Goal: Information Seeking & Learning: Learn about a topic

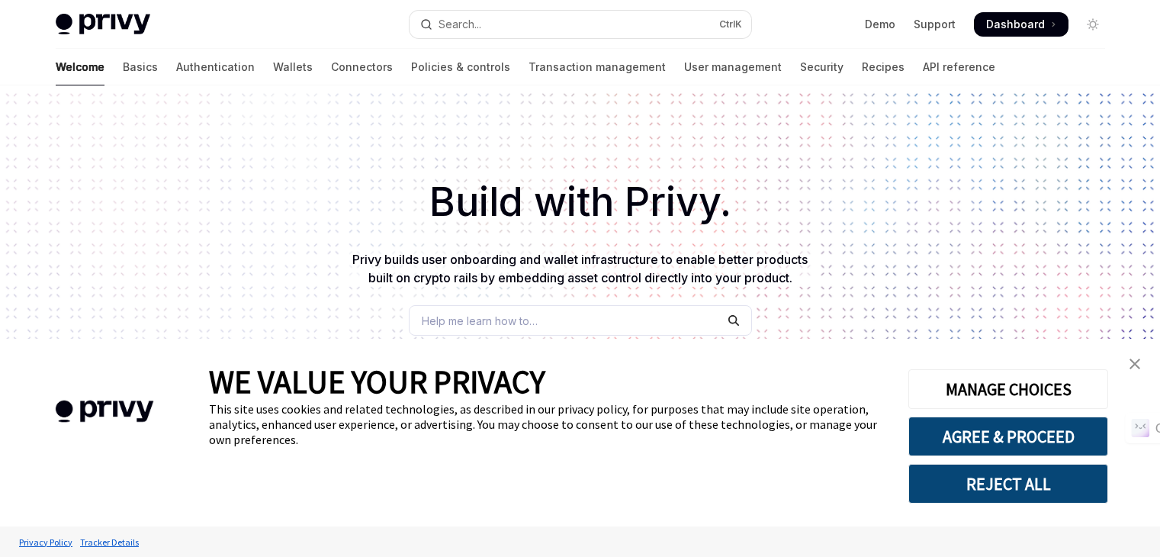
type textarea "*"
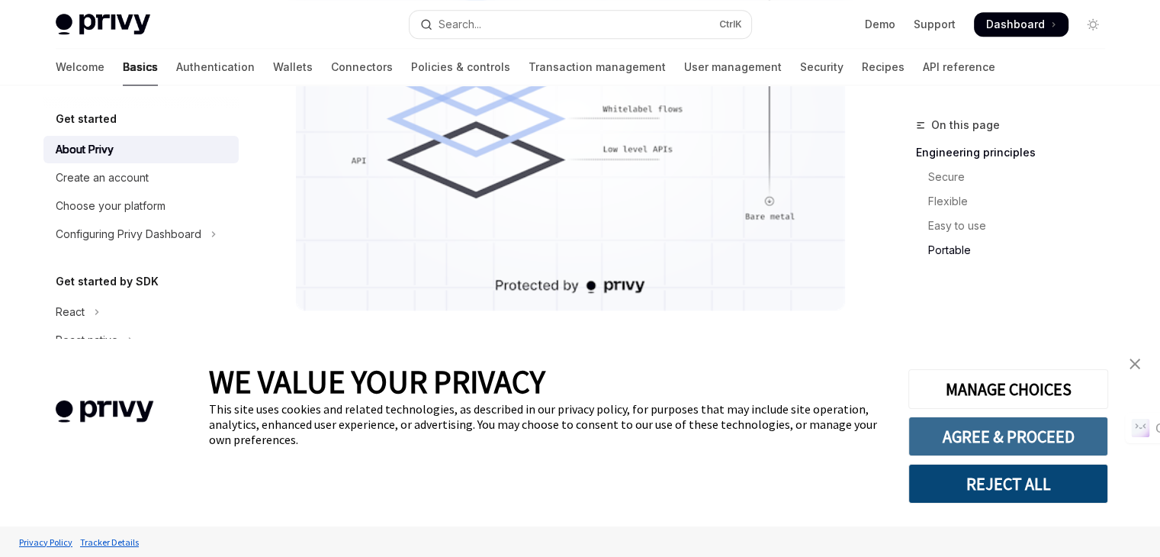
click at [1035, 453] on button "AGREE & PROCEED" at bounding box center [1008, 436] width 200 height 40
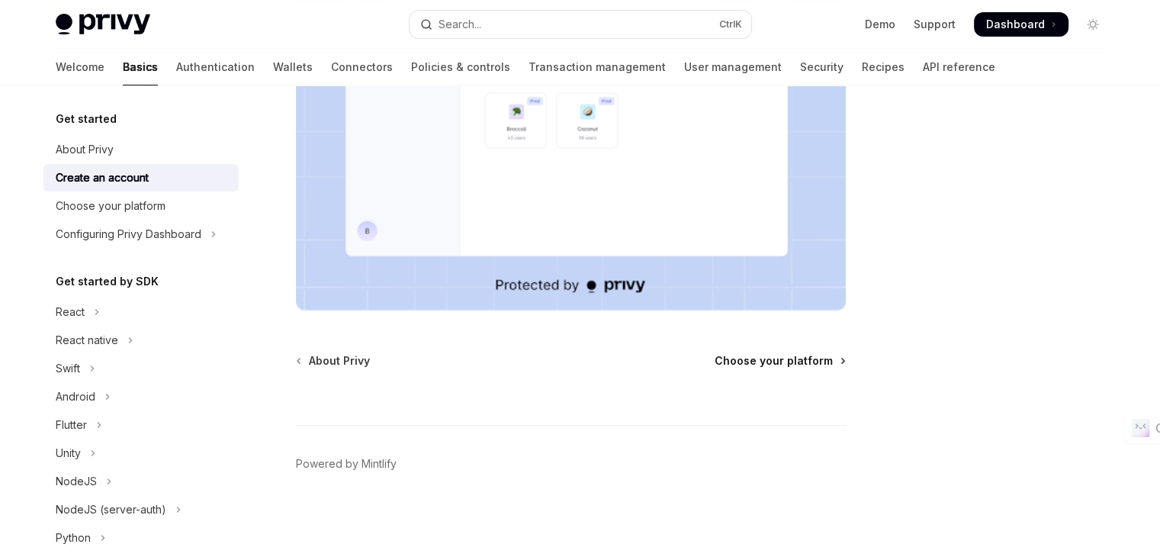
click at [827, 353] on span "Choose your platform" at bounding box center [773, 360] width 118 height 15
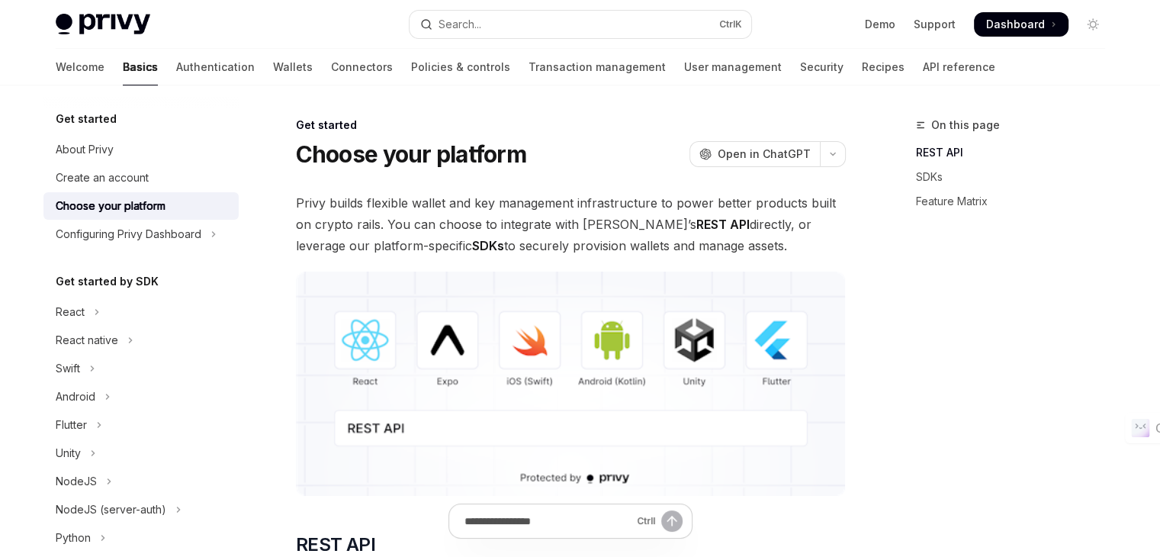
scroll to position [198, 0]
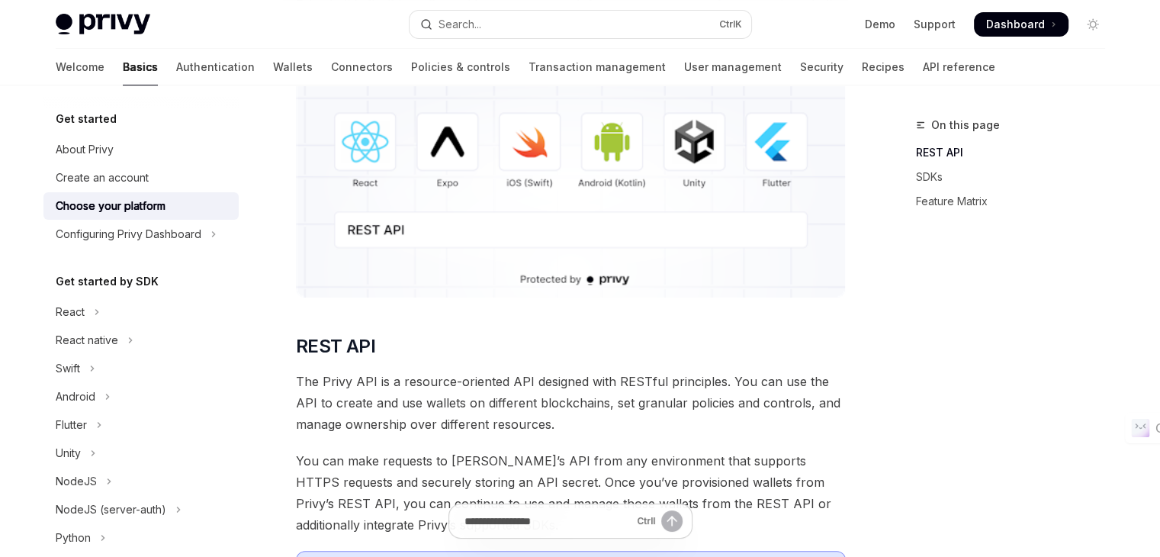
click at [366, 147] on img at bounding box center [571, 185] width 550 height 224
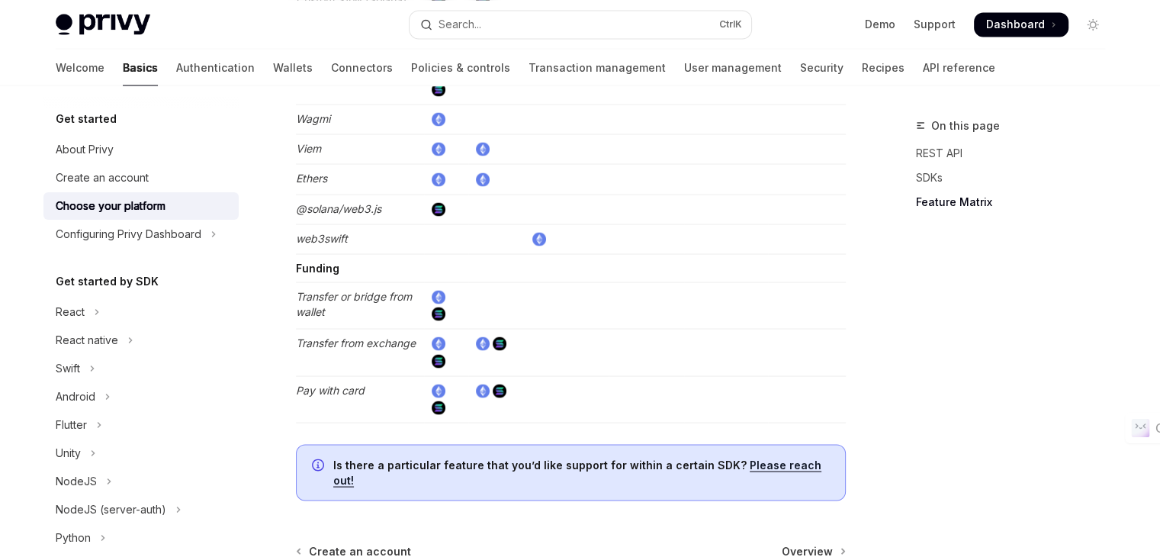
scroll to position [3033, 0]
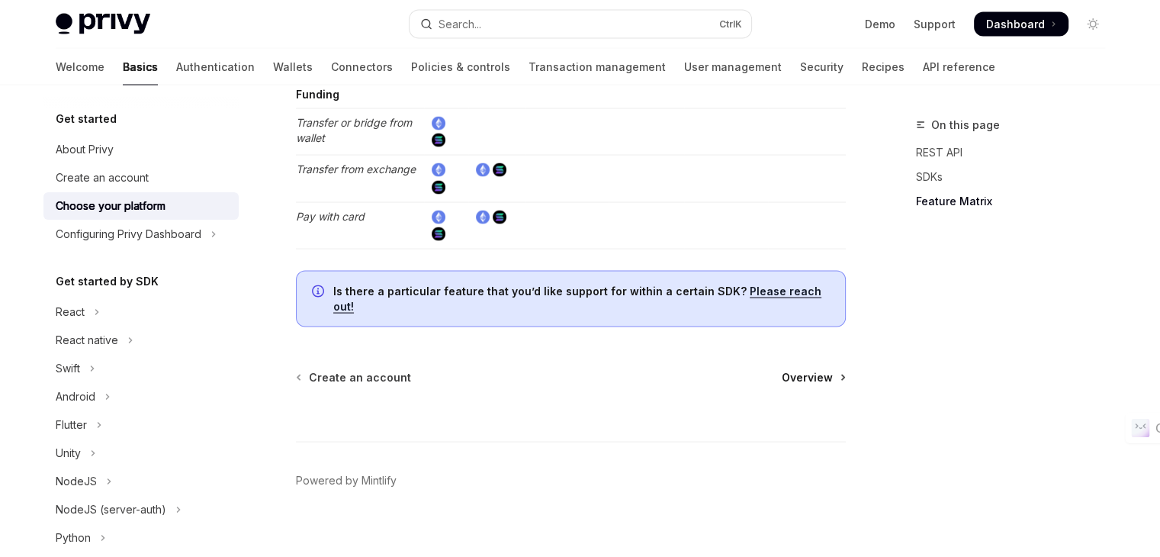
click at [820, 370] on span "Overview" at bounding box center [807, 377] width 51 height 15
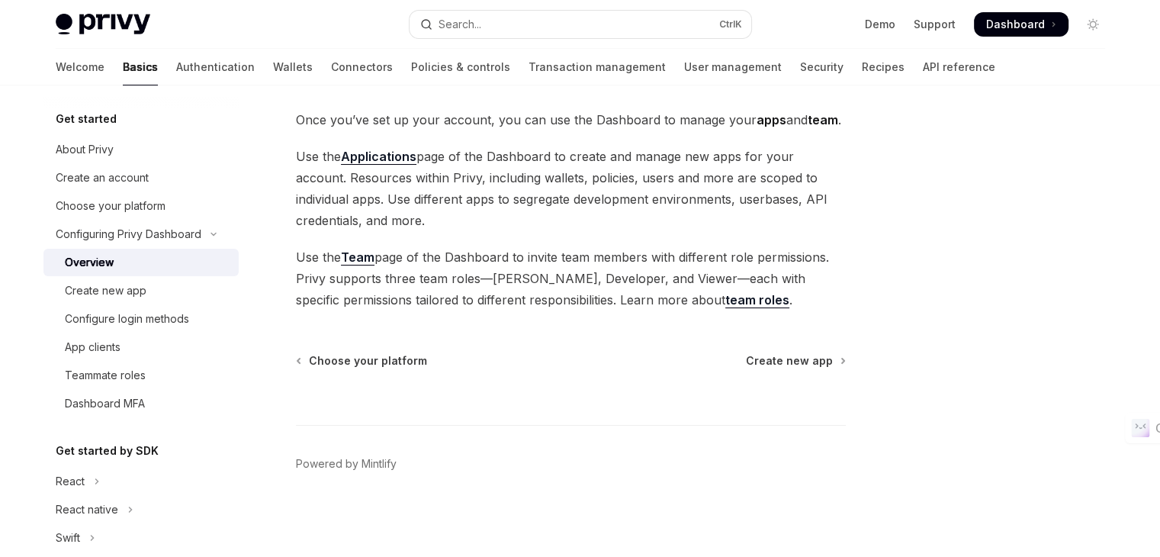
scroll to position [82, 0]
click at [783, 351] on div "Configuring Privy Dashboard Overview OpenAI Open in ChatGPT OpenAI Open in Chat…" at bounding box center [428, 296] width 842 height 524
drag, startPoint x: 793, startPoint y: 370, endPoint x: 811, endPoint y: 365, distance: 18.9
click at [811, 365] on div "Configuring Privy Dashboard Overview OpenAI Open in ChatGPT OpenAI Open in Chat…" at bounding box center [428, 296] width 842 height 524
click at [811, 365] on span "Create new app" at bounding box center [789, 361] width 87 height 15
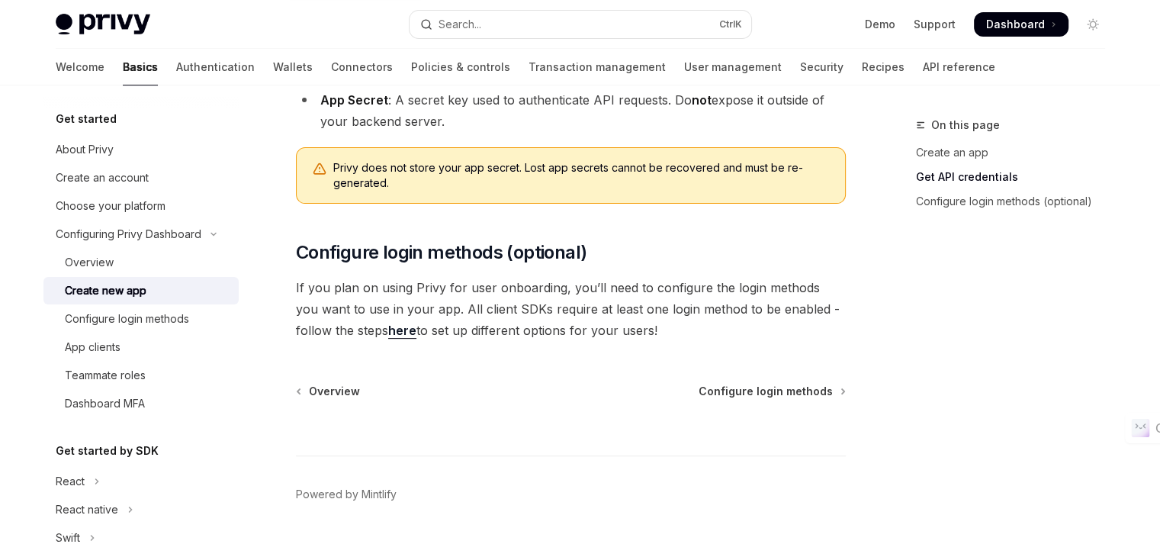
scroll to position [537, 0]
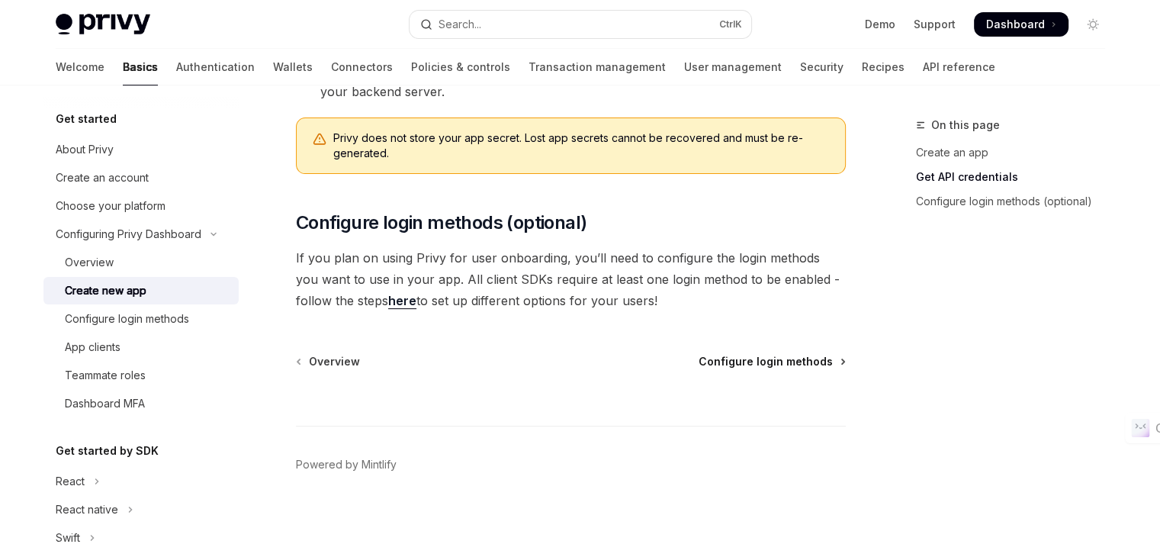
click at [755, 358] on span "Configure login methods" at bounding box center [765, 361] width 134 height 15
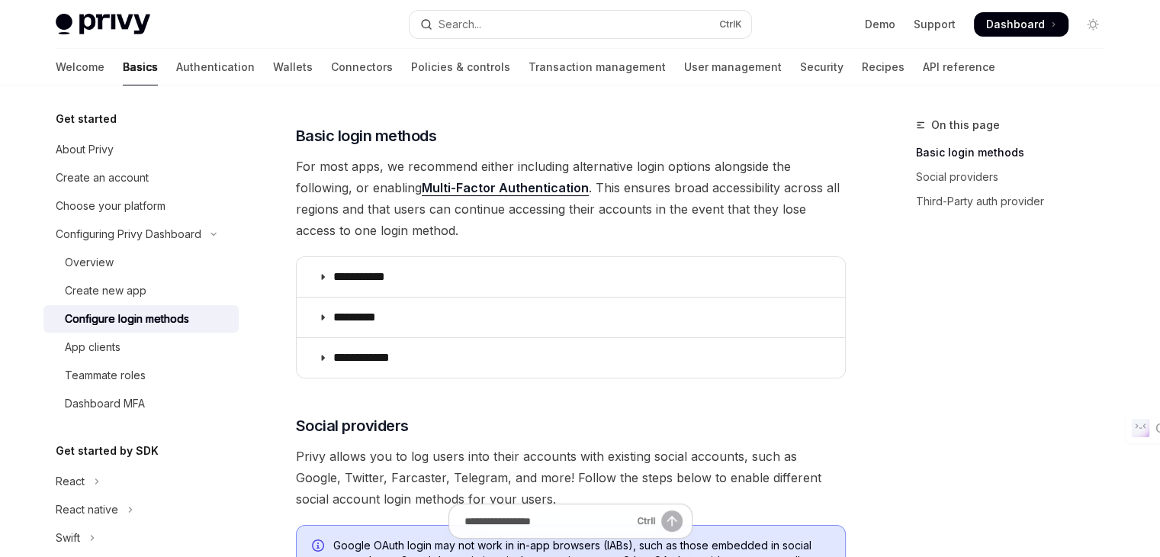
scroll to position [176, 0]
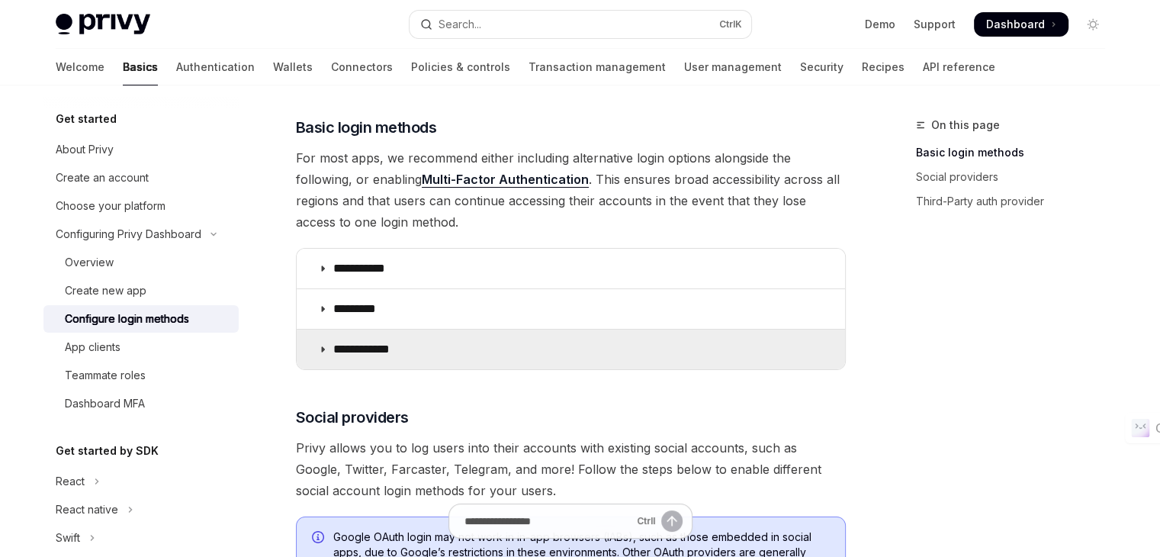
click at [343, 355] on p "**********" at bounding box center [367, 349] width 68 height 15
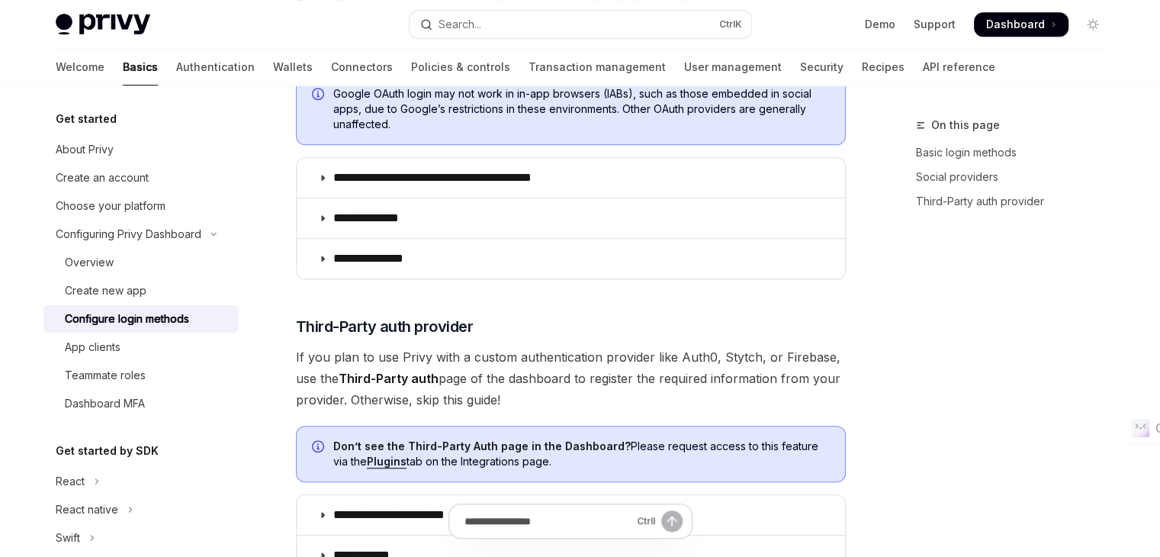
scroll to position [1359, 0]
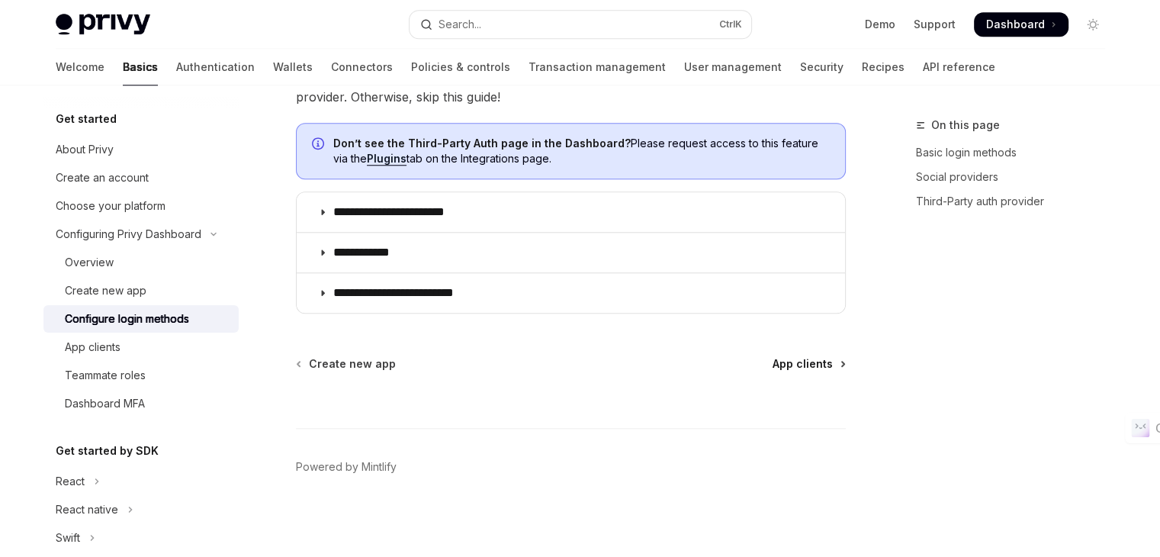
click at [811, 363] on span "App clients" at bounding box center [802, 363] width 60 height 15
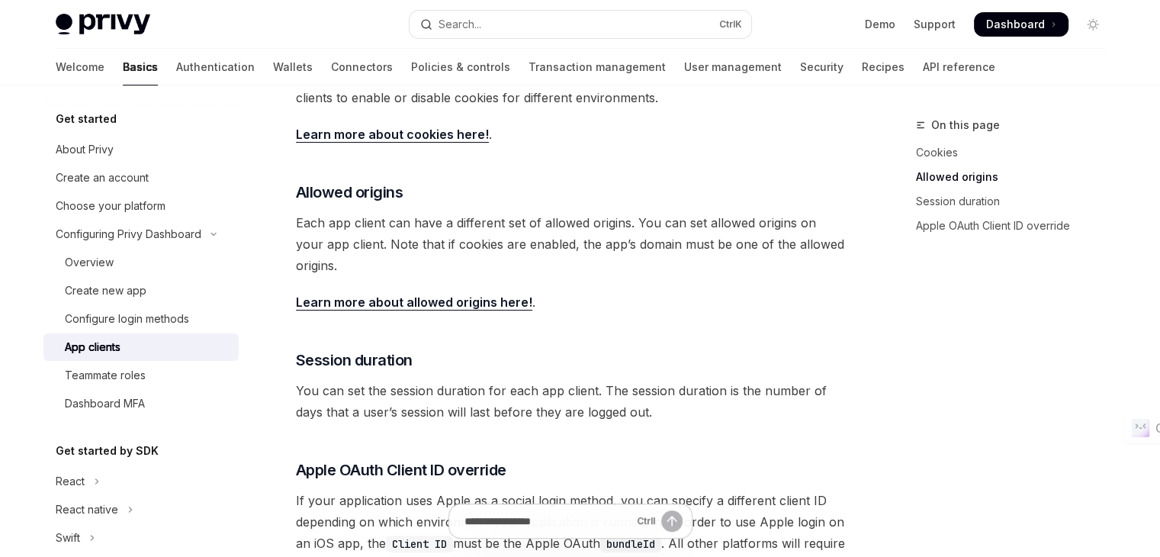
scroll to position [703, 0]
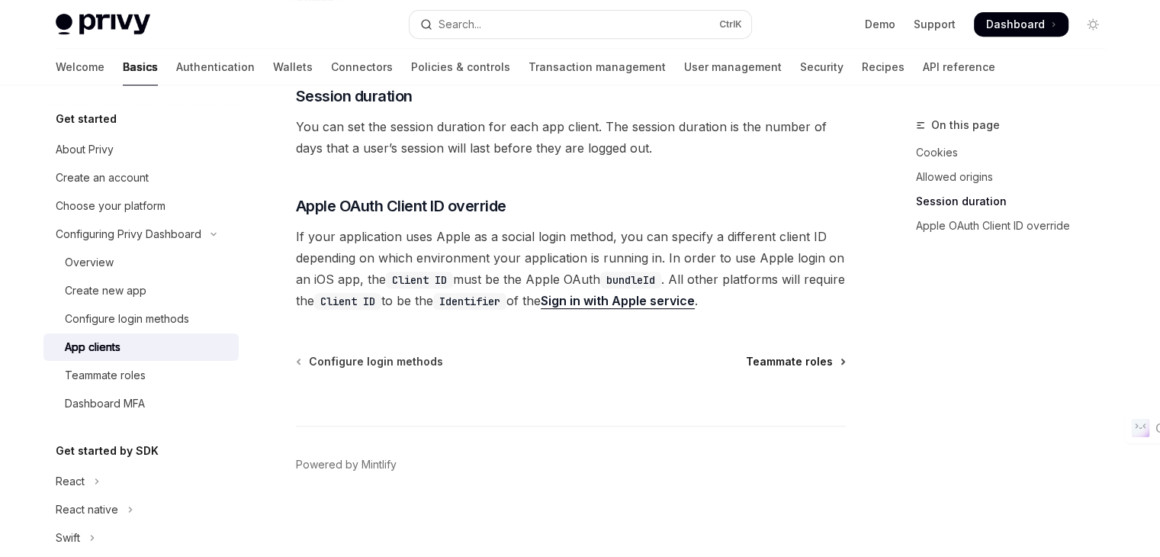
click at [802, 361] on span "Teammate roles" at bounding box center [789, 361] width 87 height 15
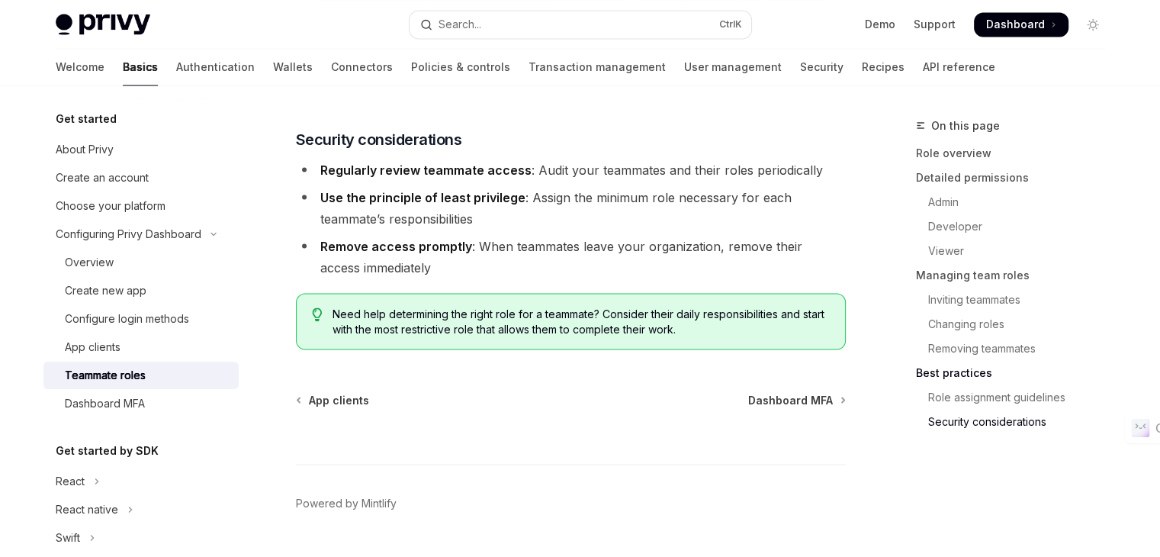
scroll to position [2822, 0]
click at [782, 393] on span "Dashboard MFA" at bounding box center [790, 400] width 85 height 15
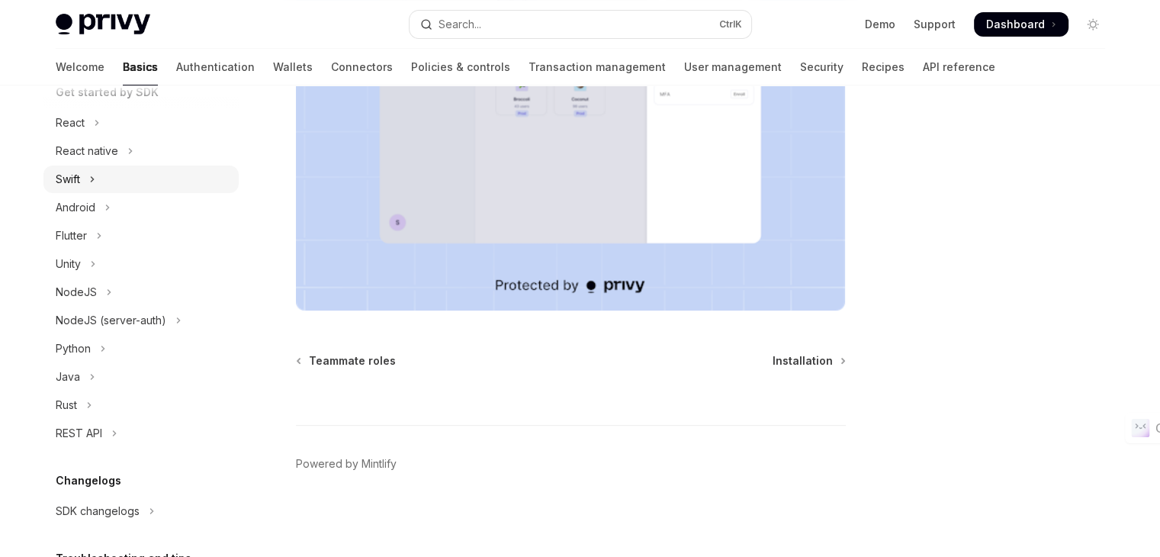
scroll to position [224, 0]
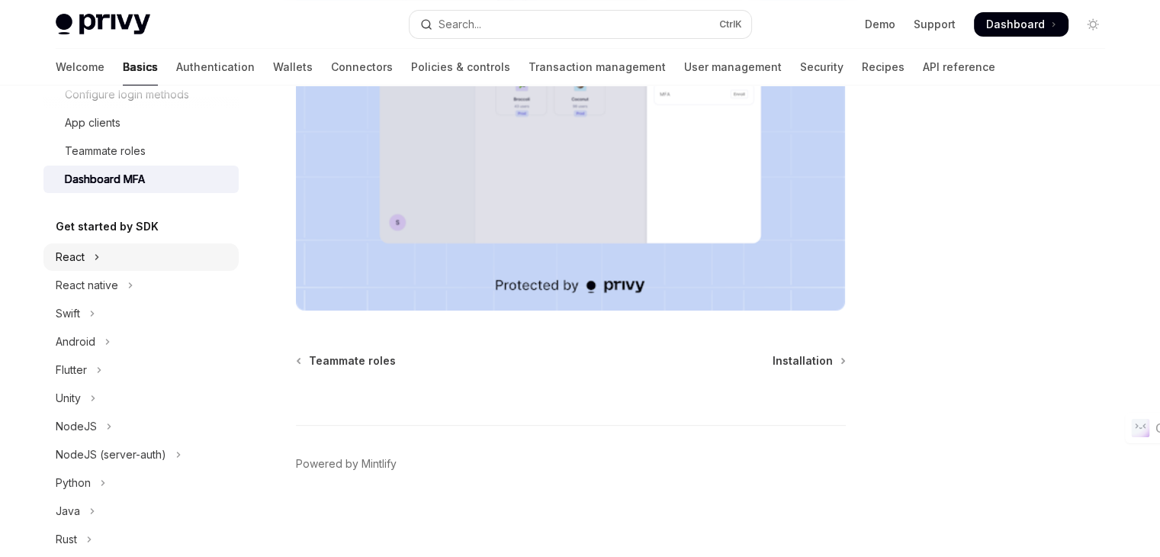
click at [85, 253] on button "React" at bounding box center [140, 256] width 195 height 27
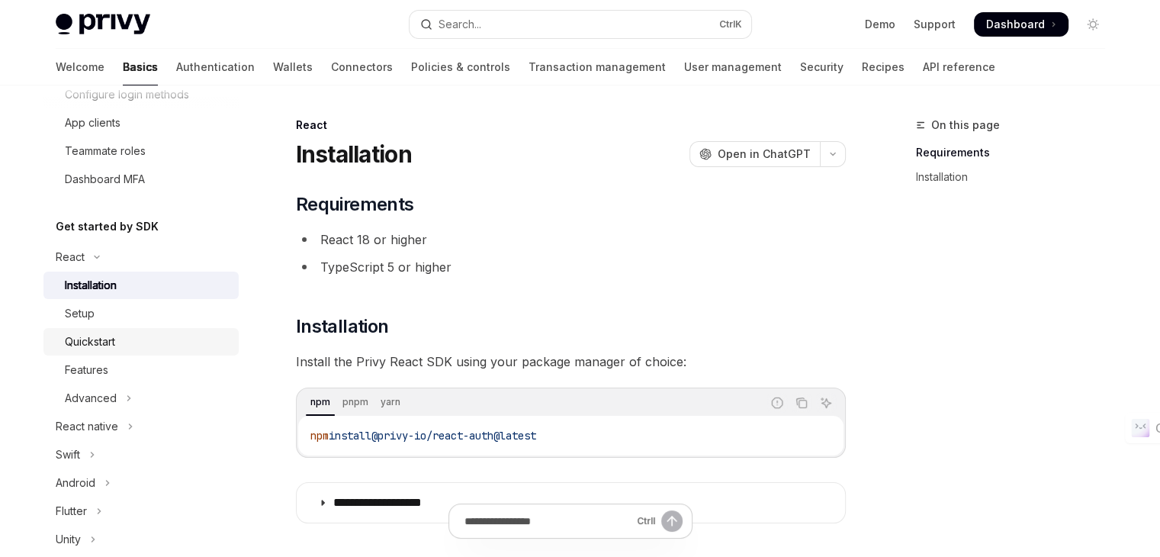
click at [119, 332] on div "Quickstart" at bounding box center [147, 341] width 165 height 18
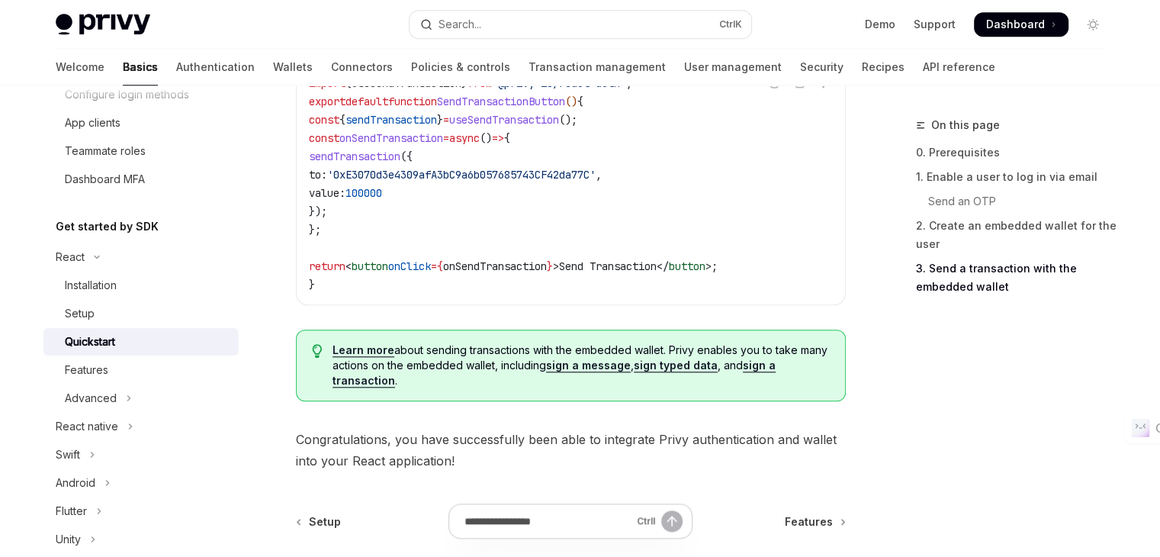
scroll to position [1513, 0]
click at [114, 364] on div "Features" at bounding box center [147, 370] width 165 height 18
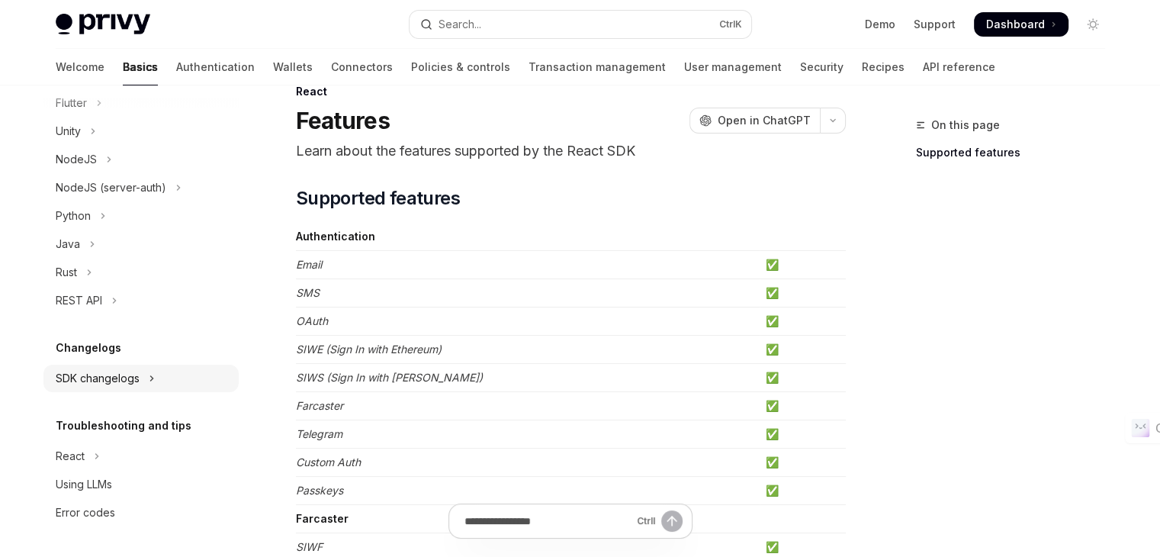
scroll to position [34, 0]
click at [120, 457] on button "React" at bounding box center [140, 455] width 195 height 27
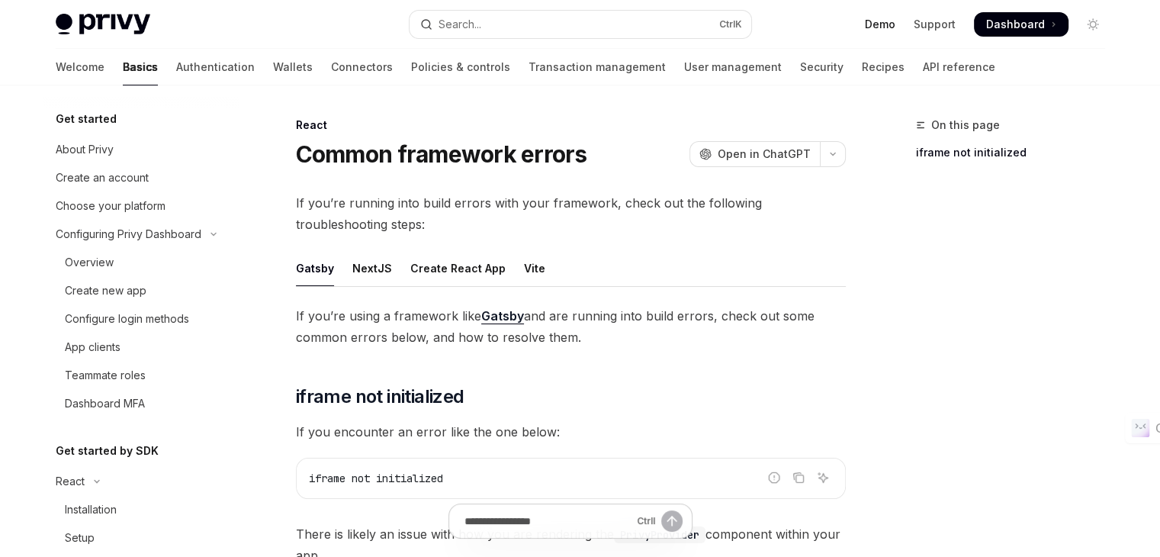
click at [883, 23] on link "Demo" at bounding box center [880, 24] width 30 height 15
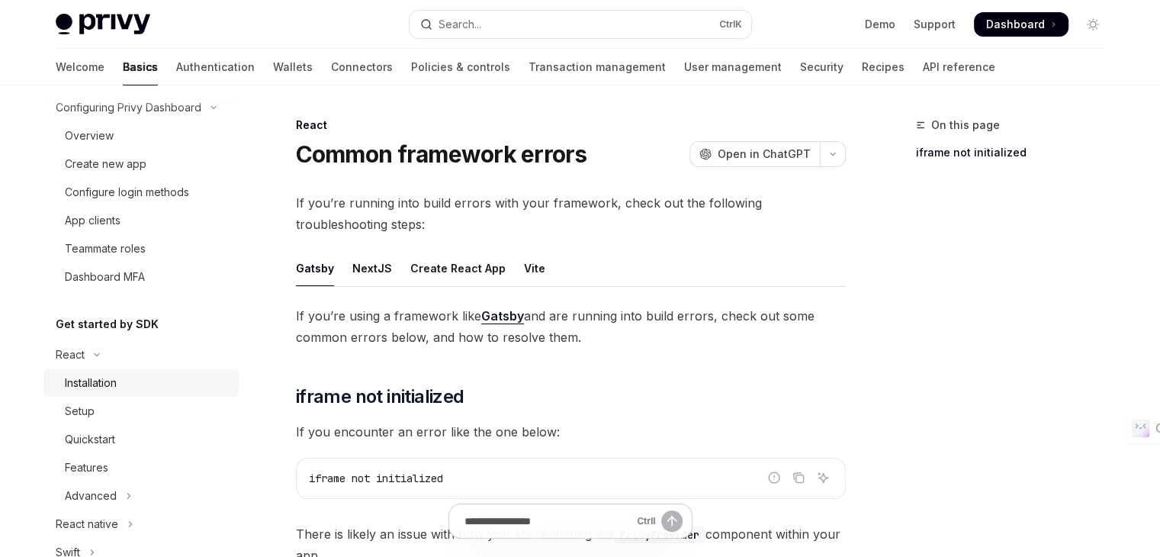
scroll to position [133, 0]
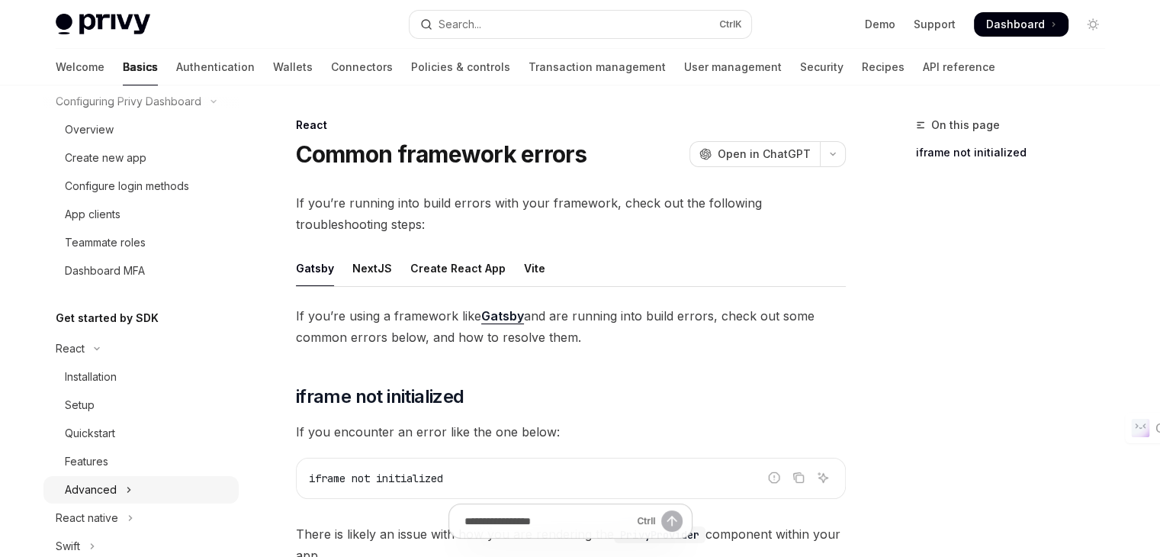
click at [127, 488] on icon "Toggle Advanced section" at bounding box center [129, 489] width 6 height 18
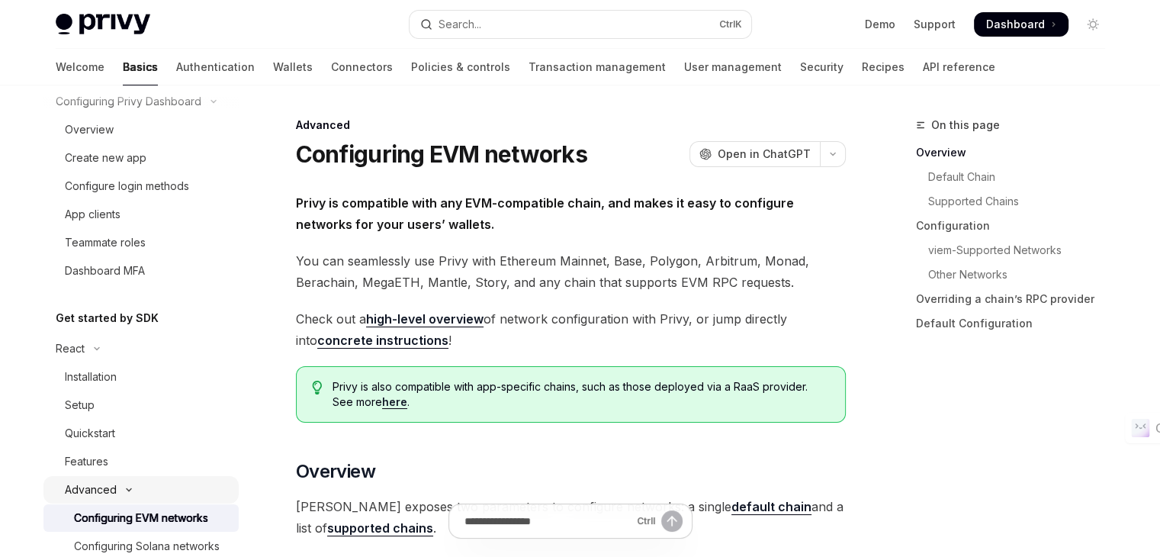
scroll to position [296, 0]
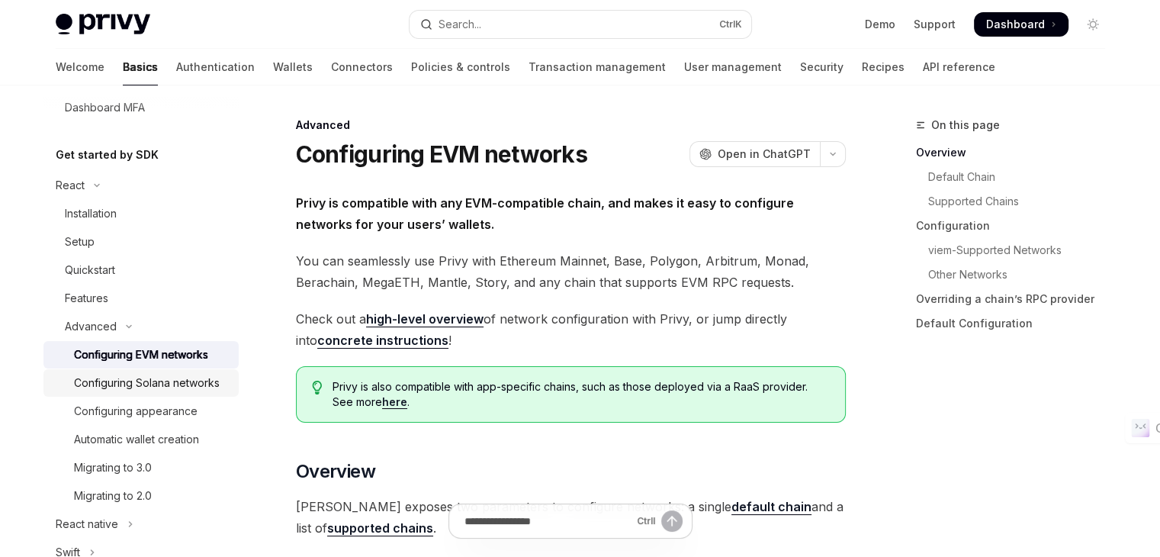
click at [153, 388] on div "Configuring Solana networks" at bounding box center [147, 383] width 146 height 18
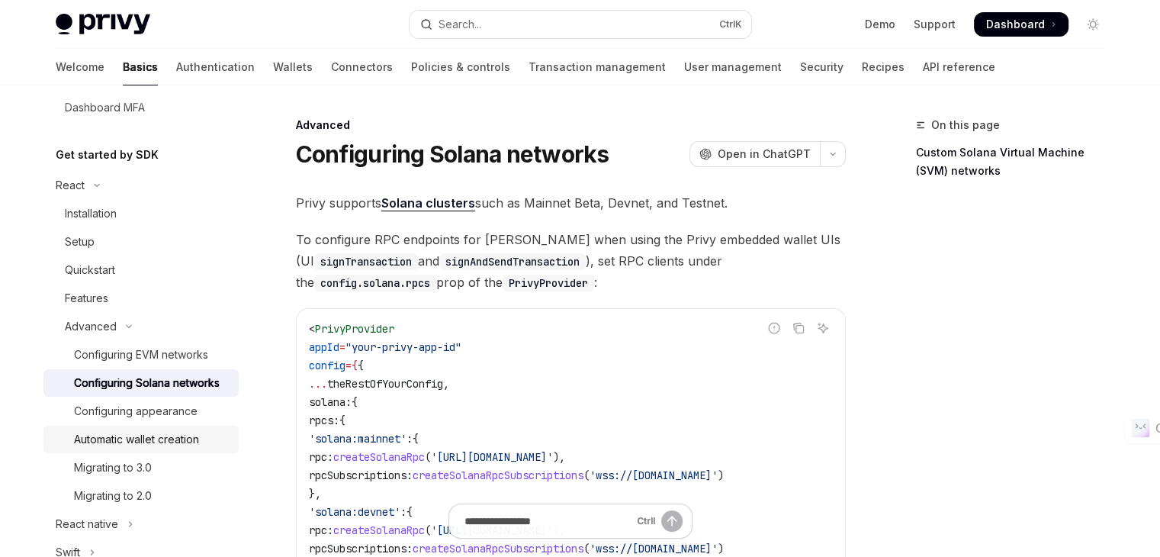
click at [140, 448] on div "Automatic wallet creation" at bounding box center [136, 439] width 125 height 18
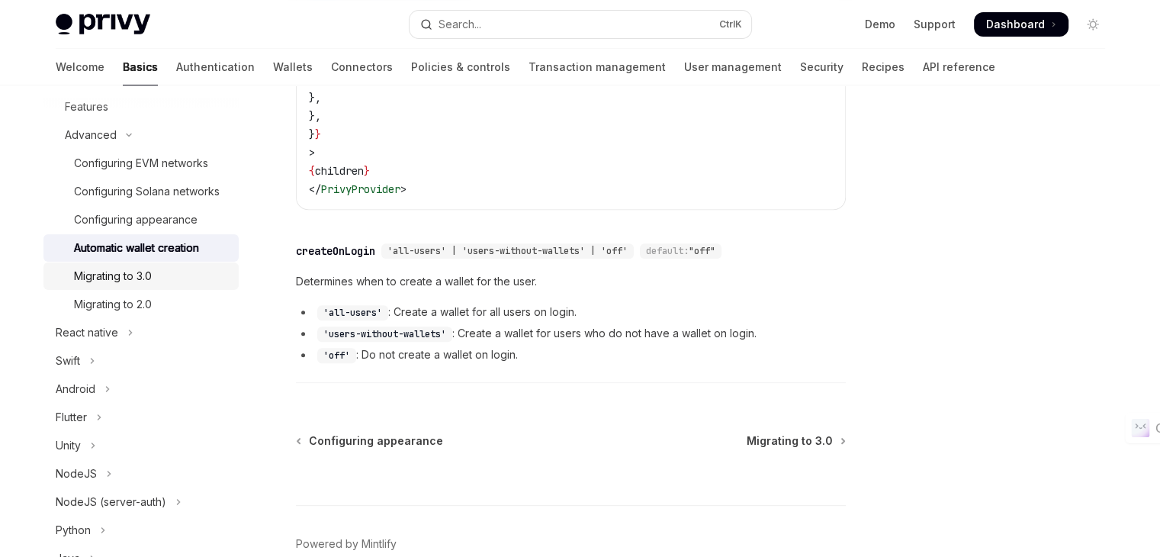
scroll to position [503, 0]
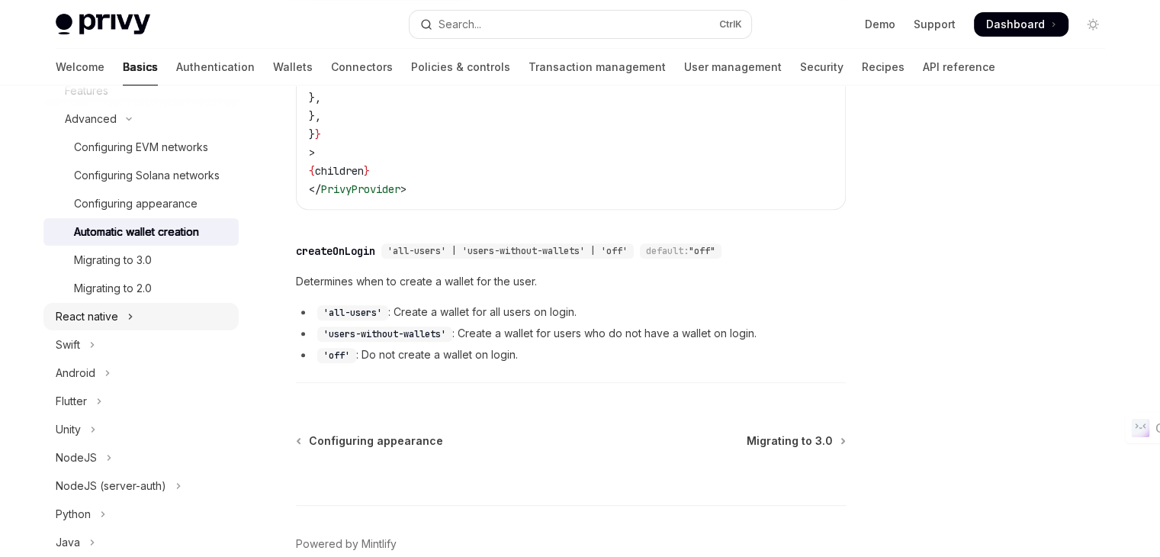
click at [115, 330] on button "React native" at bounding box center [140, 316] width 195 height 27
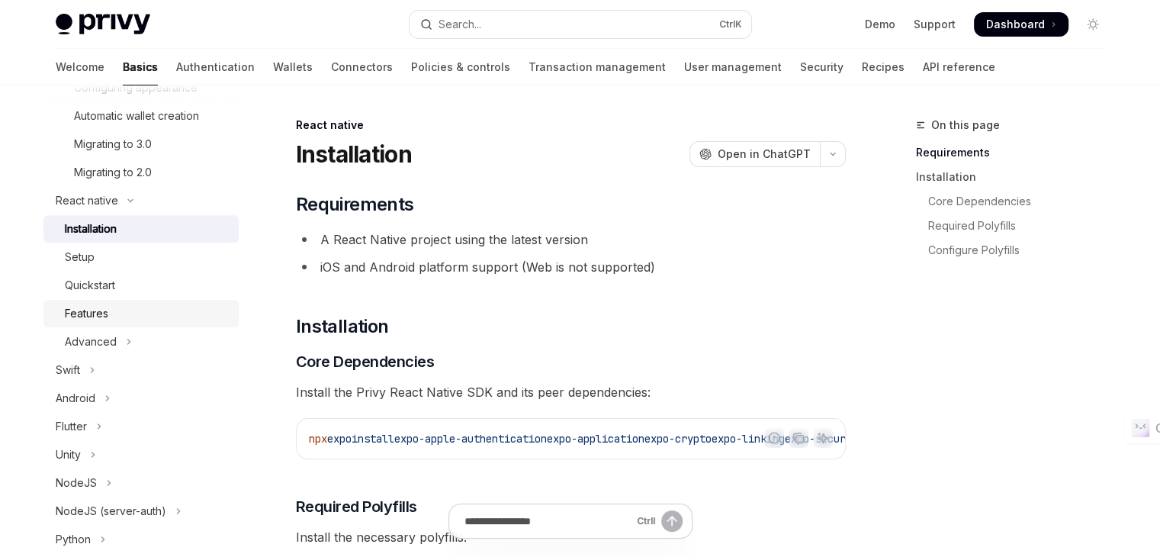
scroll to position [621, 0]
click at [134, 353] on button "Advanced" at bounding box center [140, 339] width 195 height 27
type textarea "*"
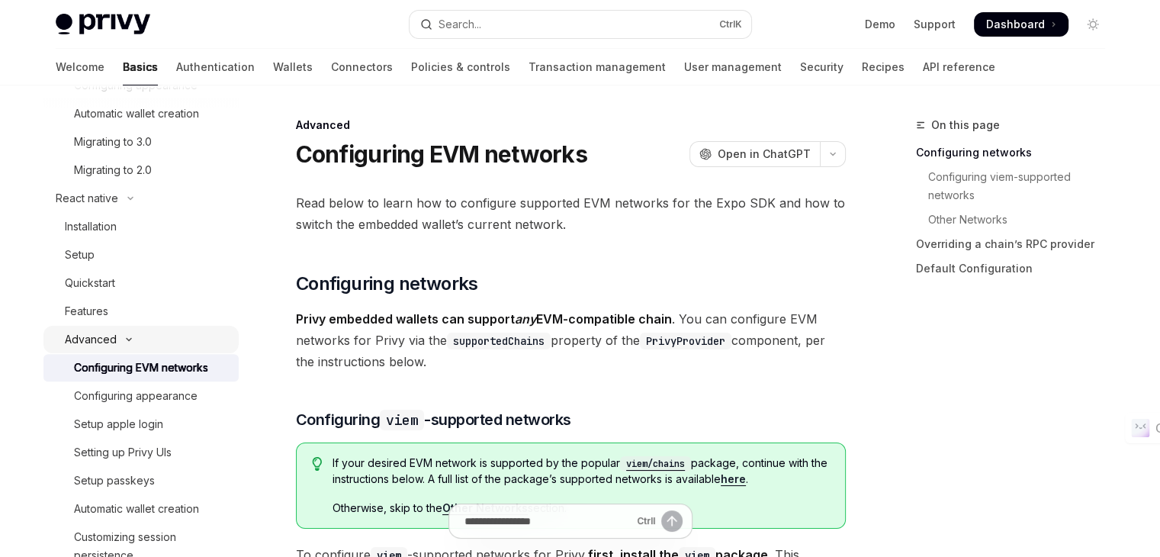
click at [134, 342] on icon "Toggle Advanced section" at bounding box center [129, 339] width 18 height 6
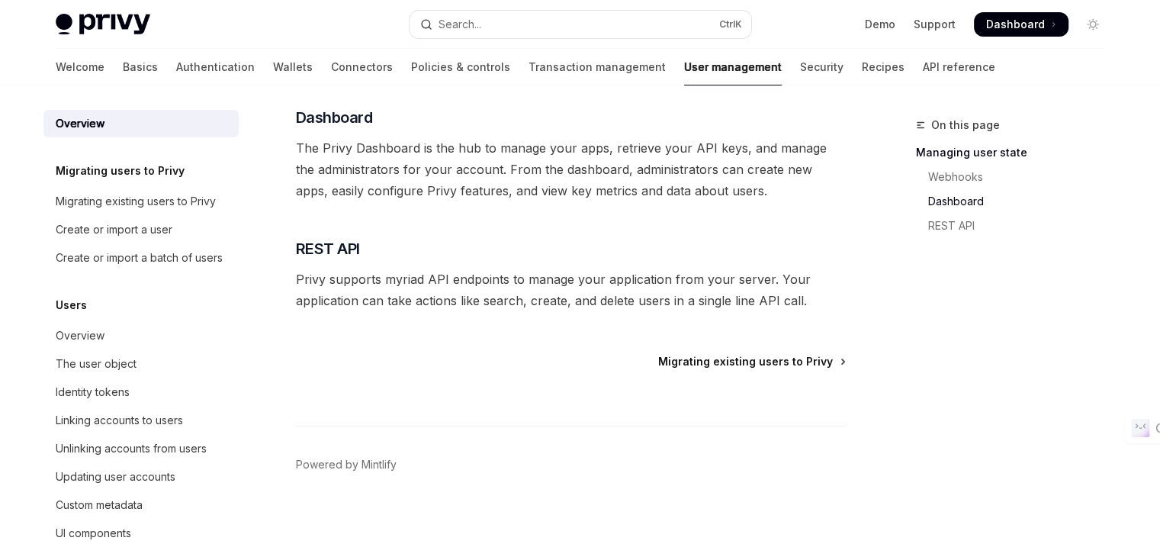
scroll to position [409, 0]
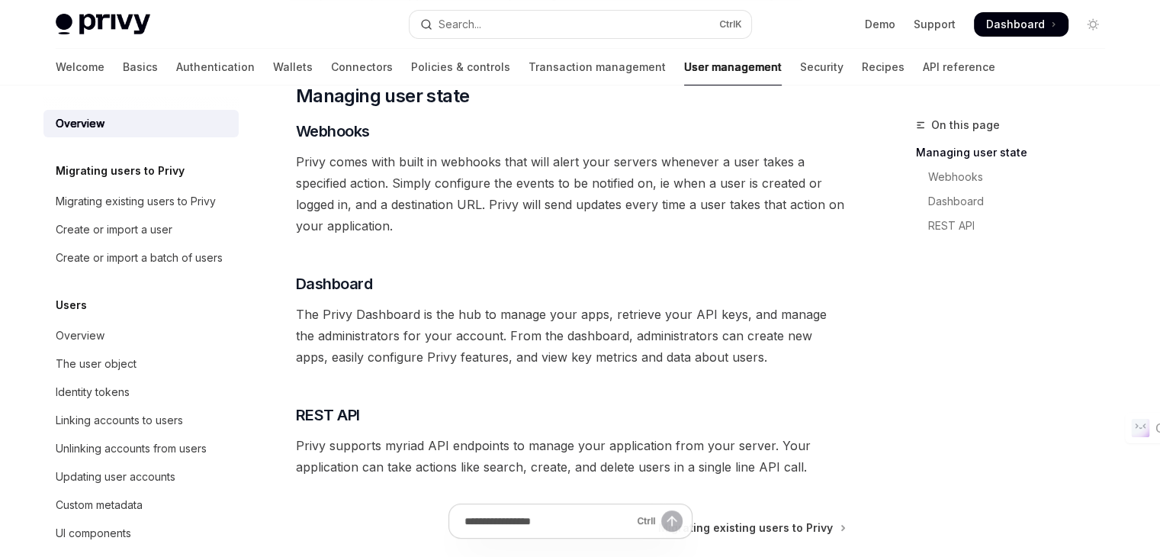
click at [773, 364] on span "The Privy Dashboard is the hub to manage your apps, retrieve your API keys, and…" at bounding box center [571, 335] width 550 height 64
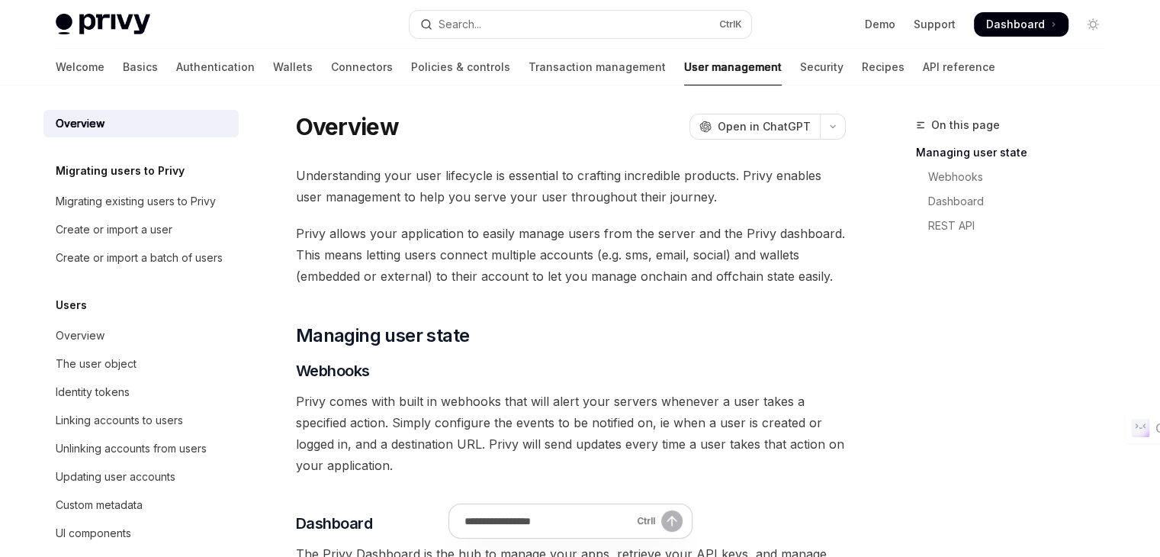
scroll to position [5, 0]
click at [1028, 317] on div "On this page Managing user state Webhooks Dashboard REST API" at bounding box center [1001, 336] width 232 height 441
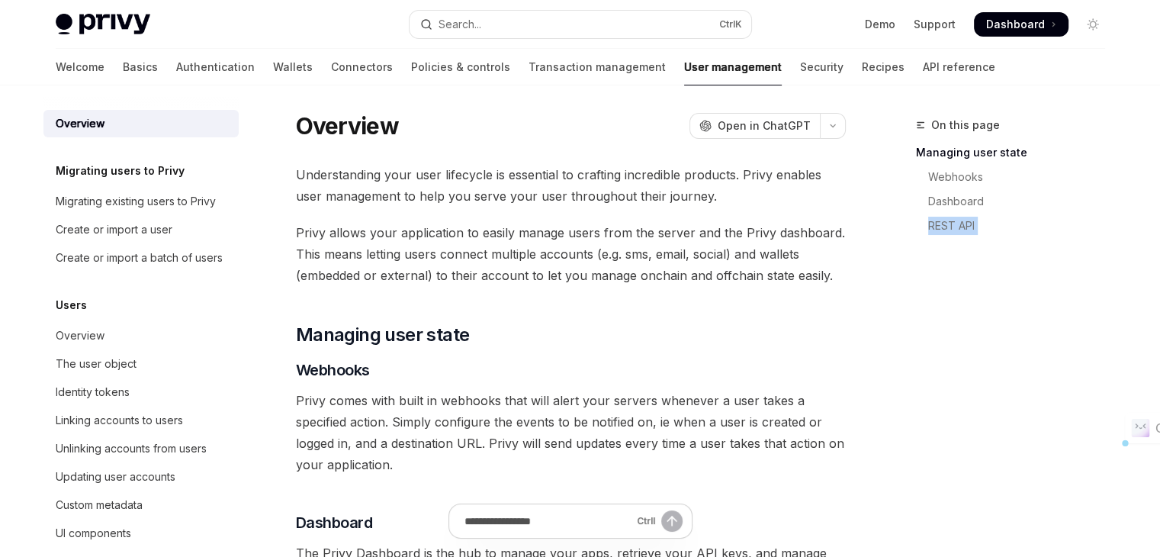
click at [1028, 317] on div "On this page Managing user state Webhooks Dashboard REST API" at bounding box center [1001, 336] width 232 height 441
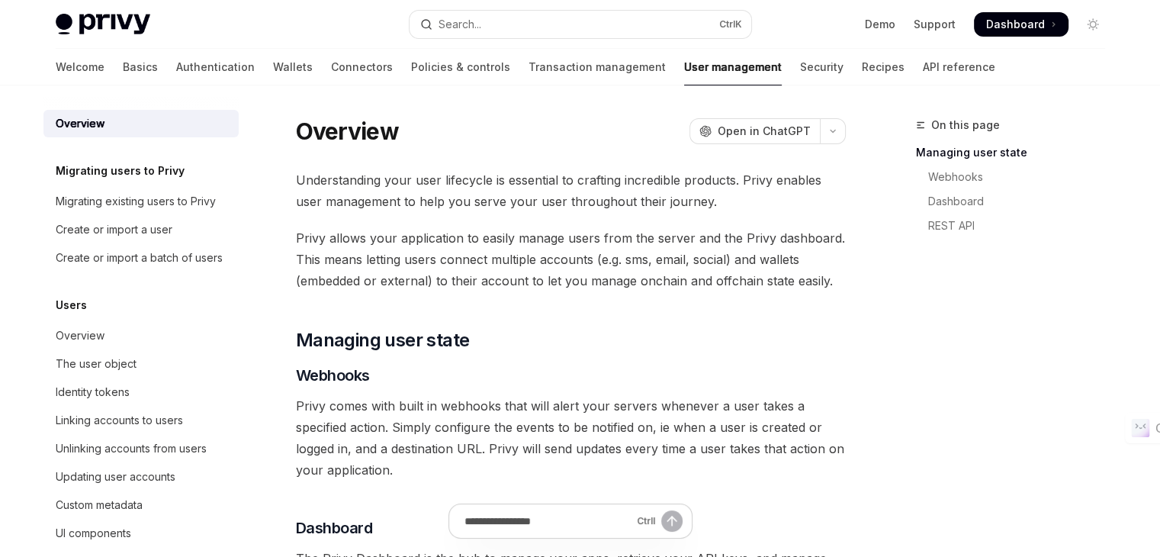
click at [608, 124] on div "Overview OpenAI Open in ChatGPT" at bounding box center [571, 130] width 550 height 27
